Goal: Information Seeking & Learning: Understand process/instructions

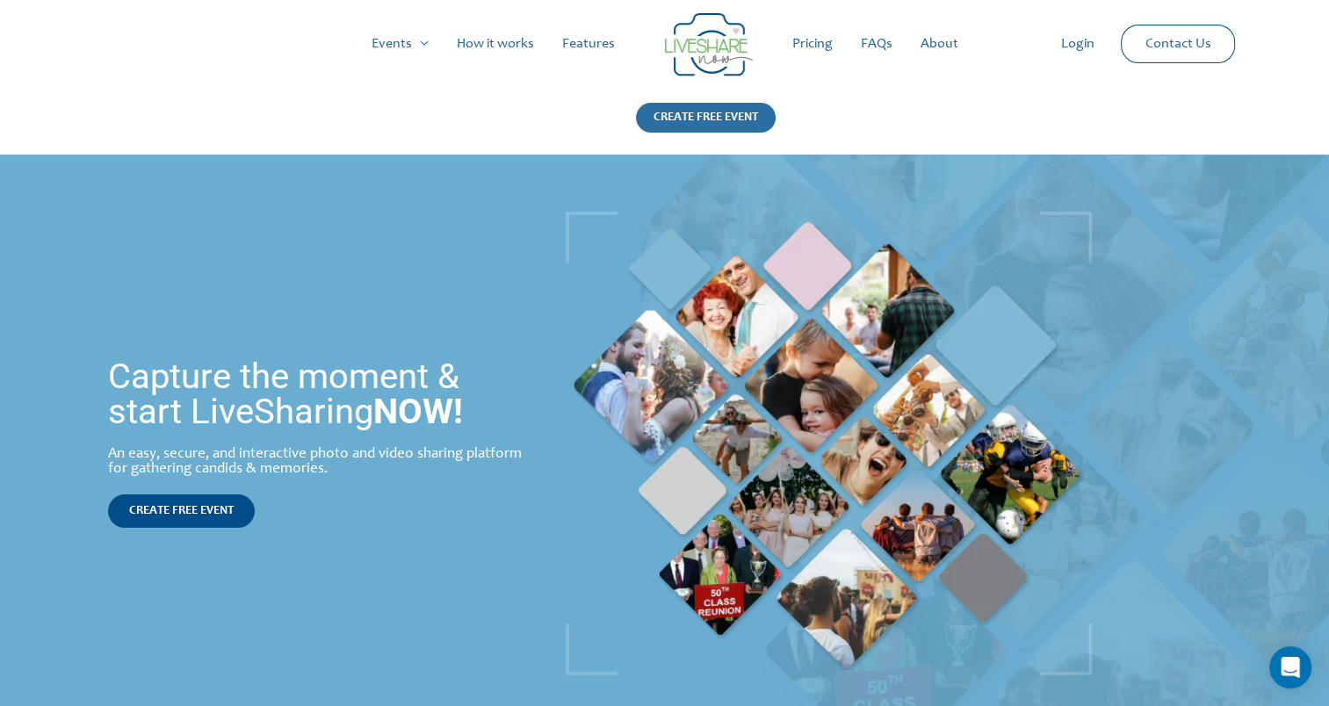
click at [692, 118] on div "CREATE FREE EVENT" at bounding box center [706, 118] width 140 height 30
click at [488, 48] on link "How it works" at bounding box center [495, 44] width 105 height 56
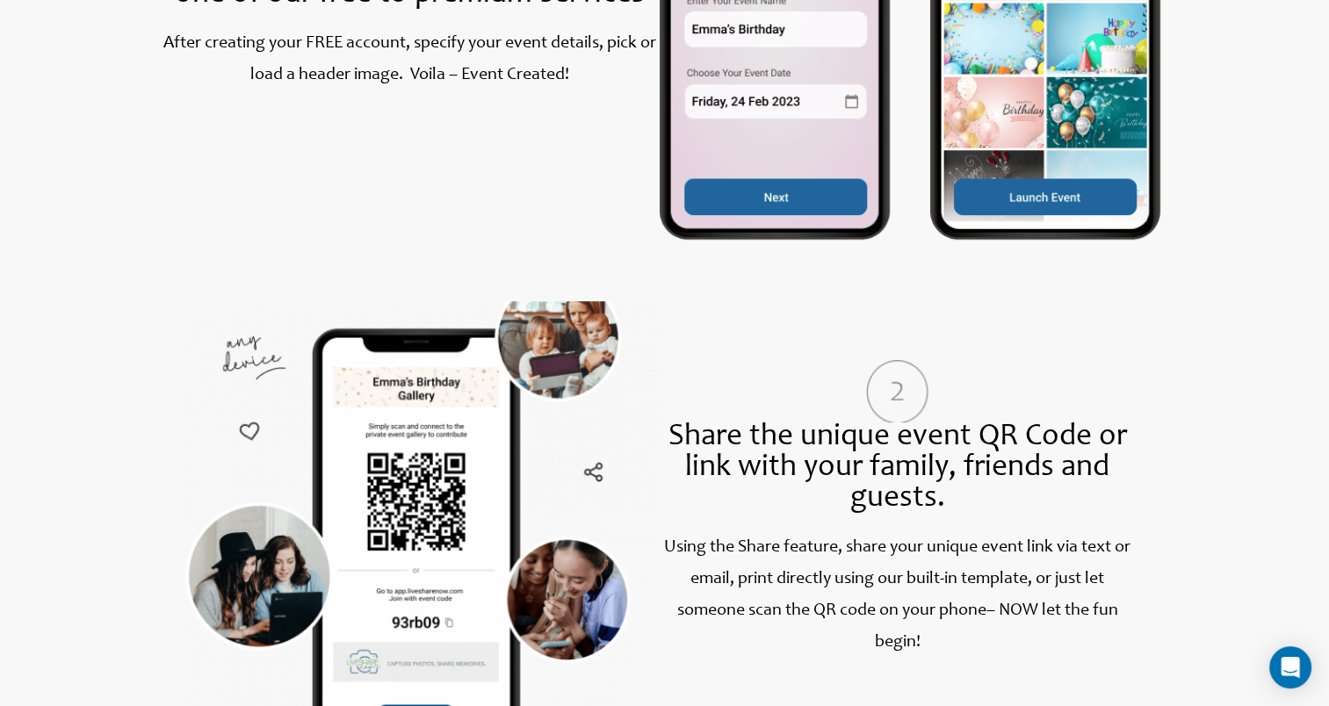
scroll to position [1142, 0]
